Goal: Check status: Check status

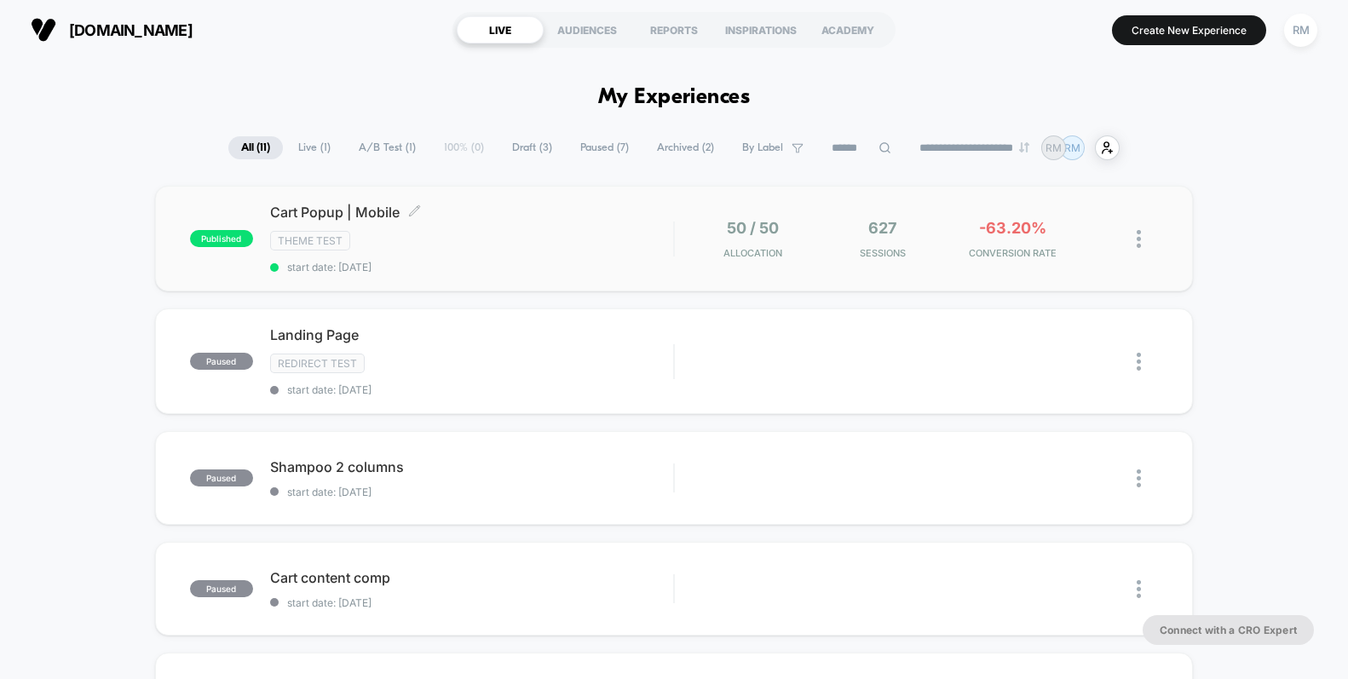
click at [497, 241] on div "Theme Test" at bounding box center [471, 241] width 403 height 20
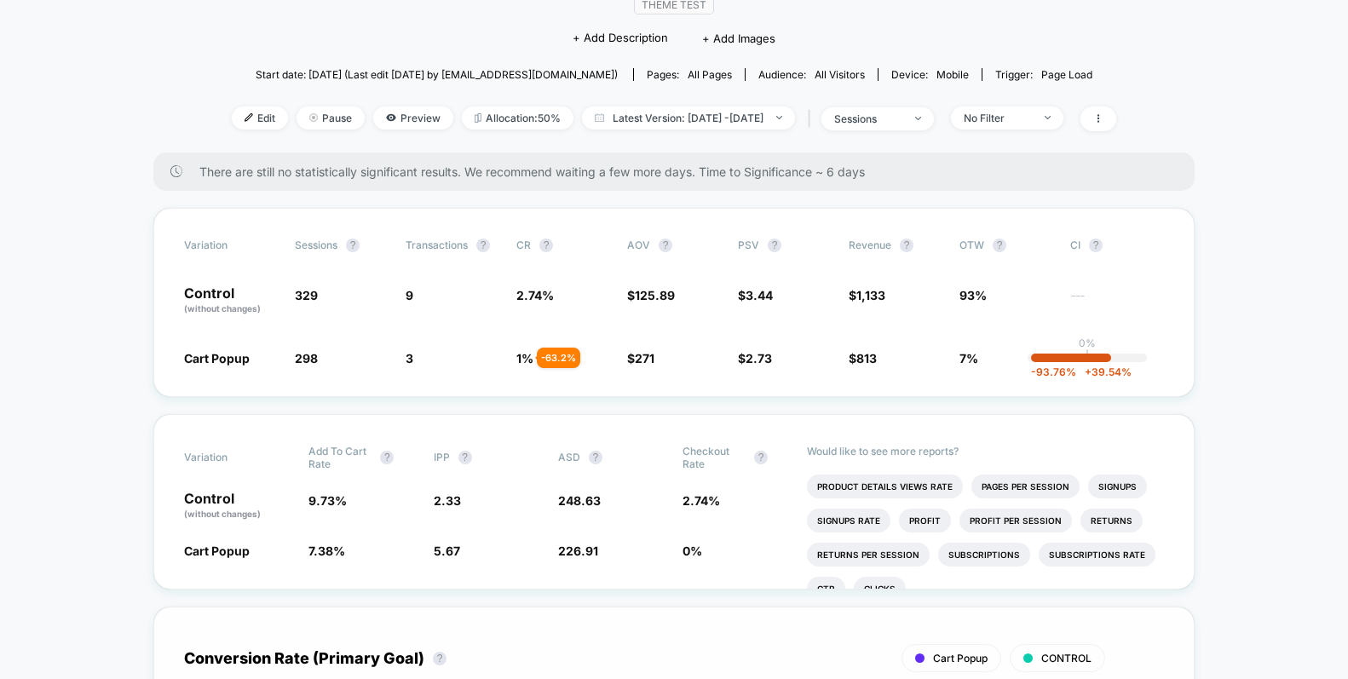
scroll to position [106, 0]
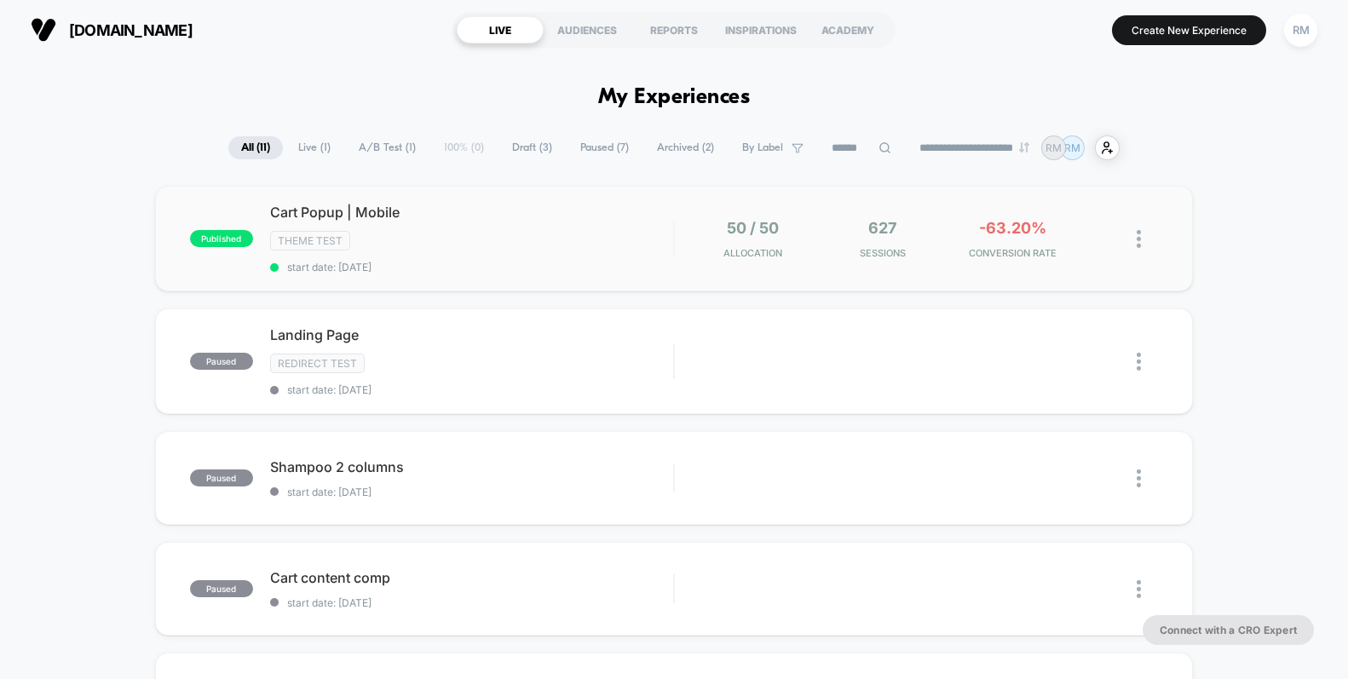
click at [566, 225] on div "Cart Popup | Mobile Theme Test start date: [DATE]" at bounding box center [471, 239] width 403 height 70
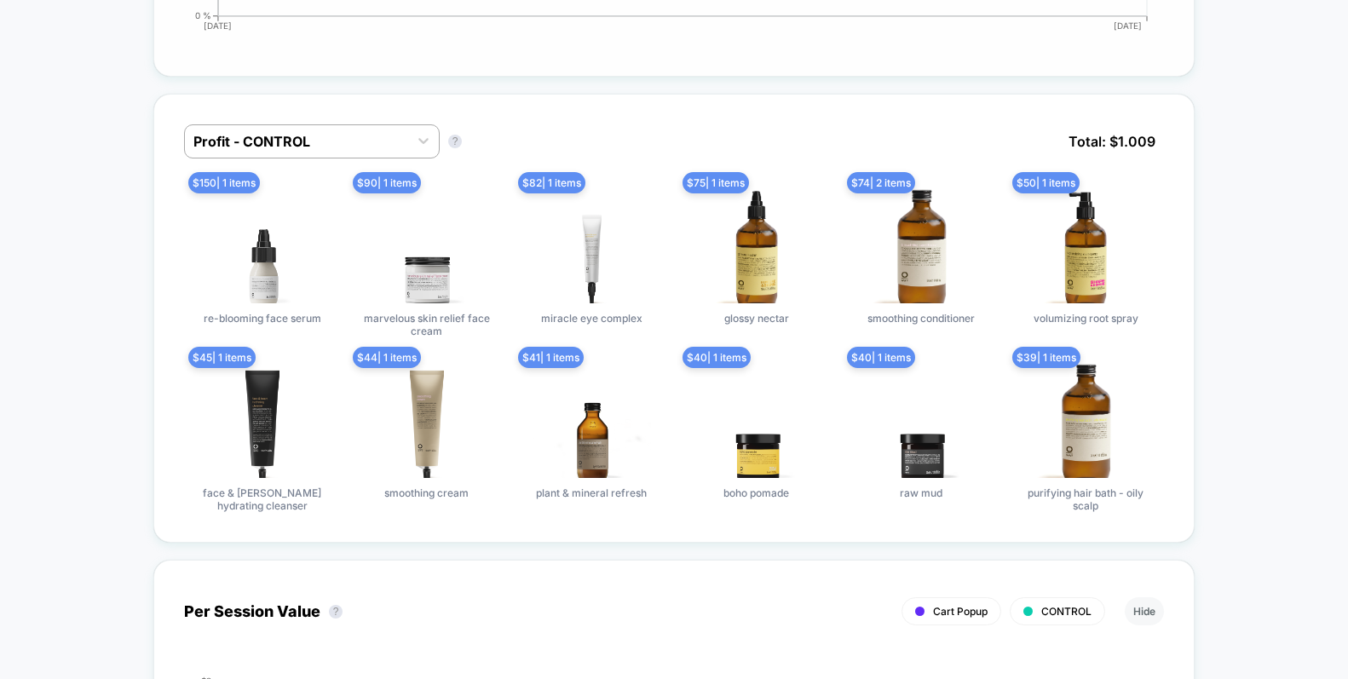
scroll to position [939, 0]
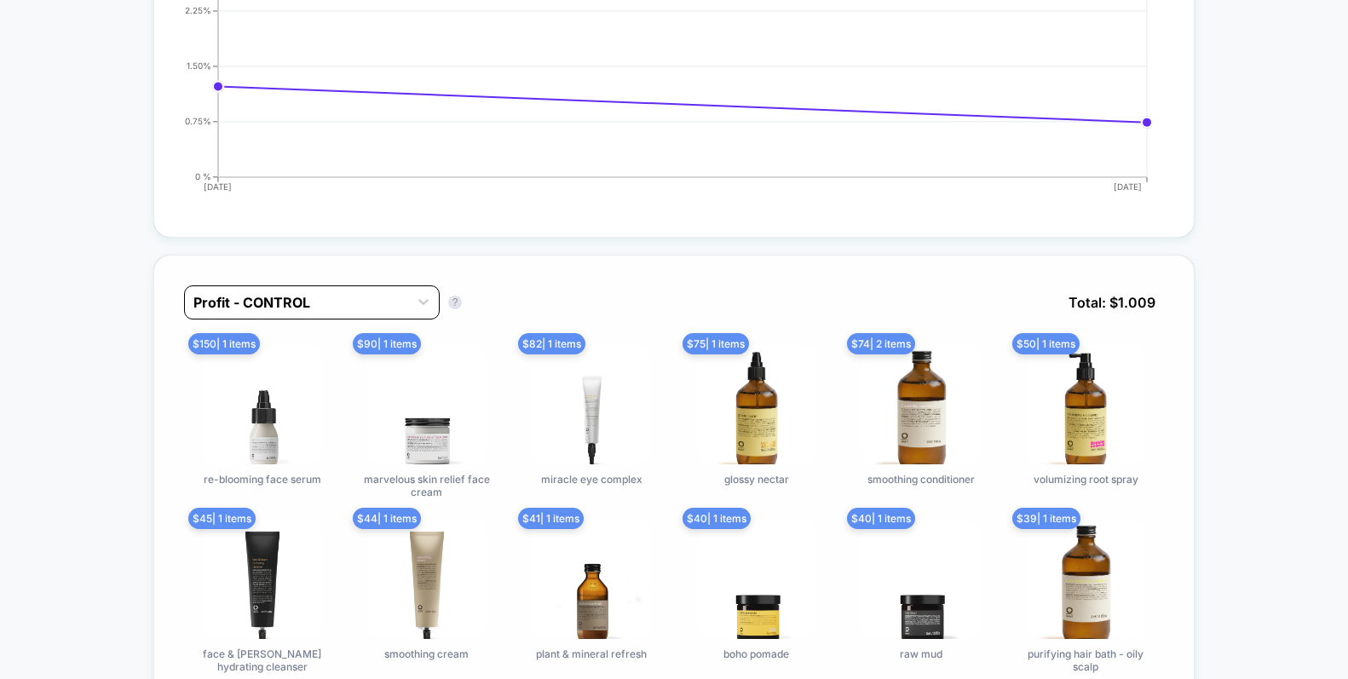
click at [381, 309] on div "Profit - CONTROL" at bounding box center [296, 302] width 223 height 27
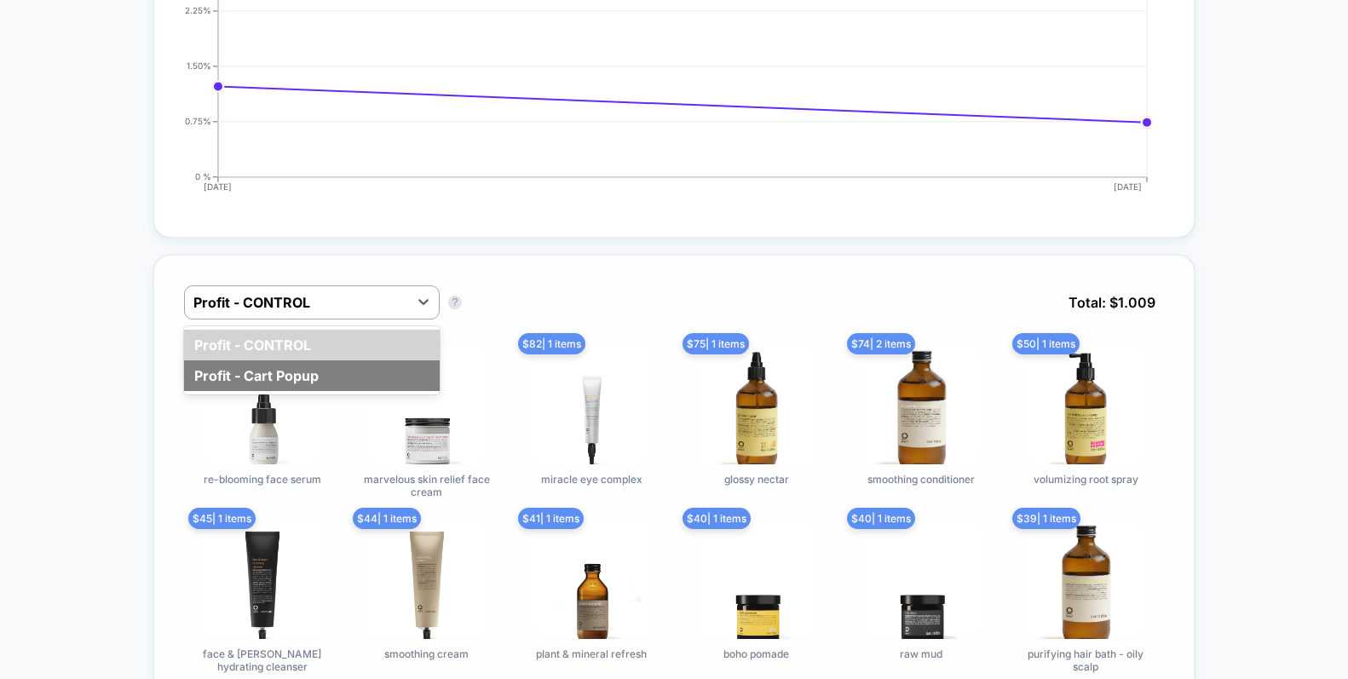
click at [347, 371] on div "Profit - Cart Popup" at bounding box center [312, 375] width 256 height 31
